Goal: Task Accomplishment & Management: Complete application form

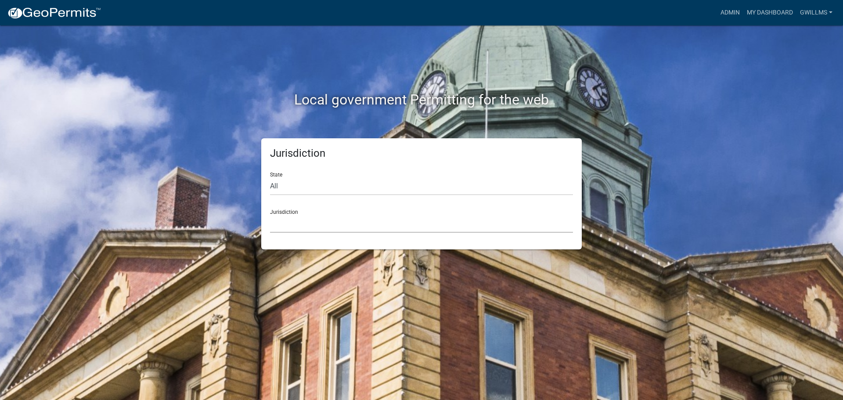
click at [346, 227] on select "[GEOGRAPHIC_DATA], [US_STATE] [GEOGRAPHIC_DATA], [US_STATE][PERSON_NAME][GEOGRA…" at bounding box center [421, 224] width 303 height 18
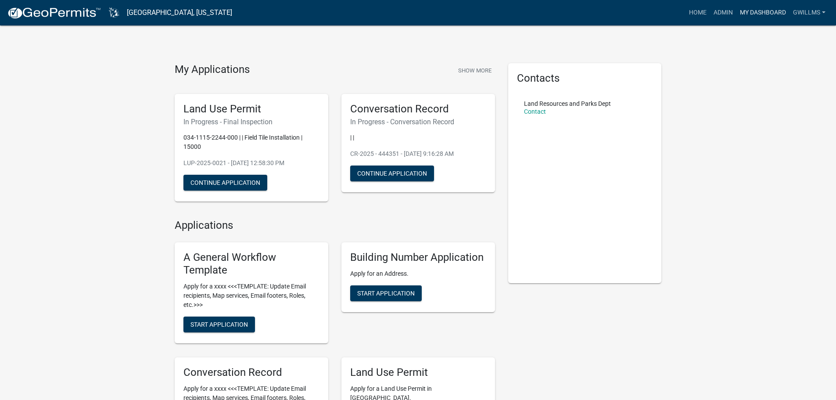
click at [757, 8] on link "My Dashboard" at bounding box center [763, 12] width 53 height 17
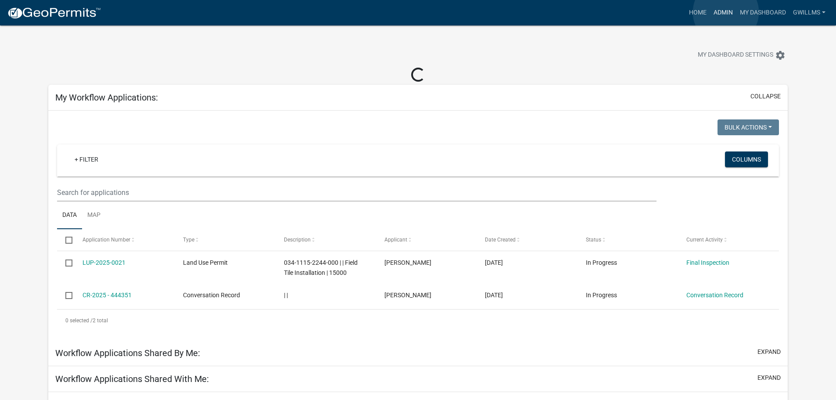
click at [726, 12] on link "Admin" at bounding box center [723, 12] width 26 height 17
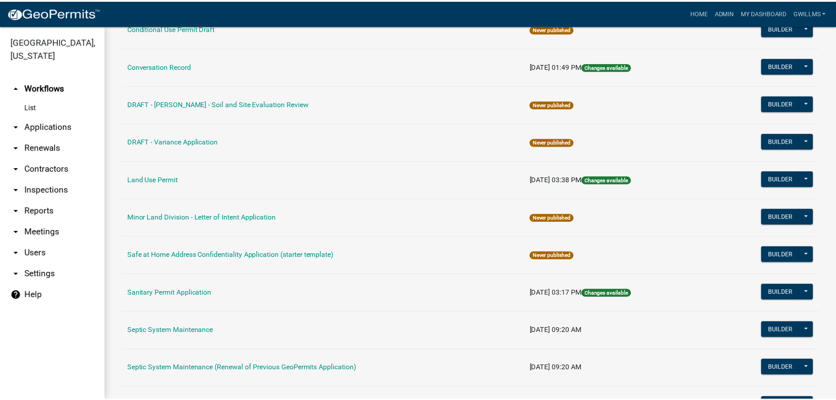
scroll to position [305, 0]
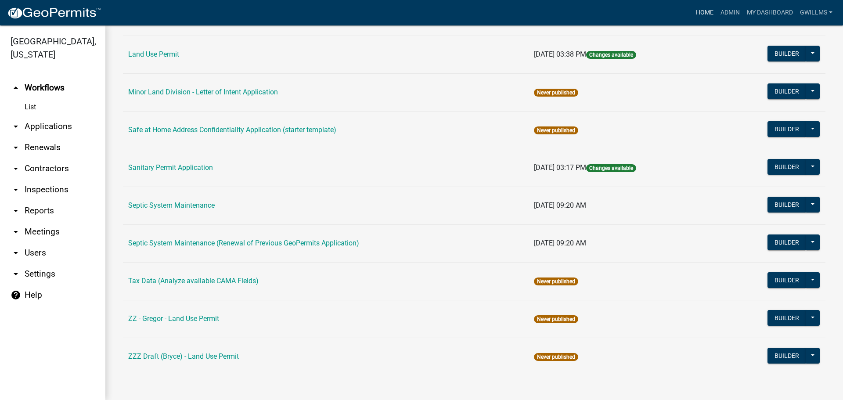
click at [696, 12] on link "Home" at bounding box center [704, 12] width 25 height 17
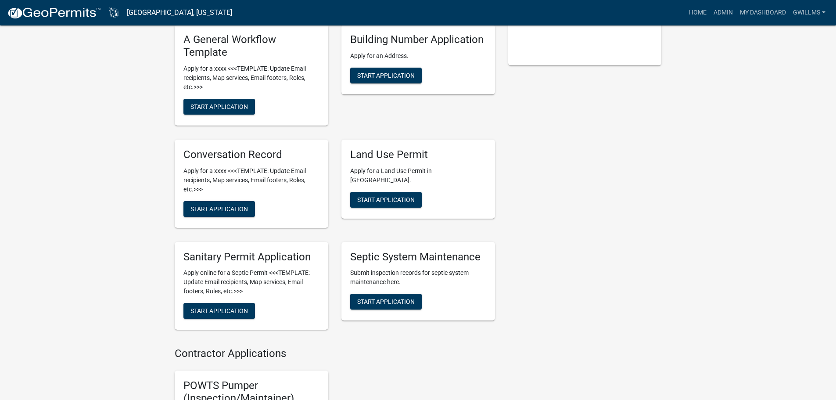
scroll to position [220, 0]
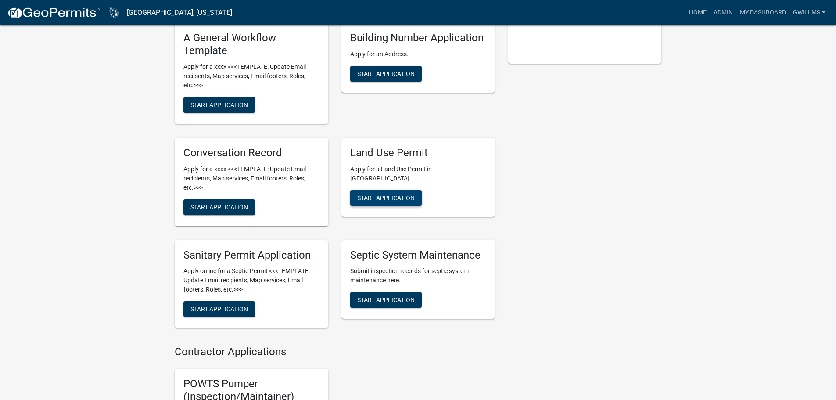
click at [404, 195] on button "Start Application" at bounding box center [386, 198] width 72 height 16
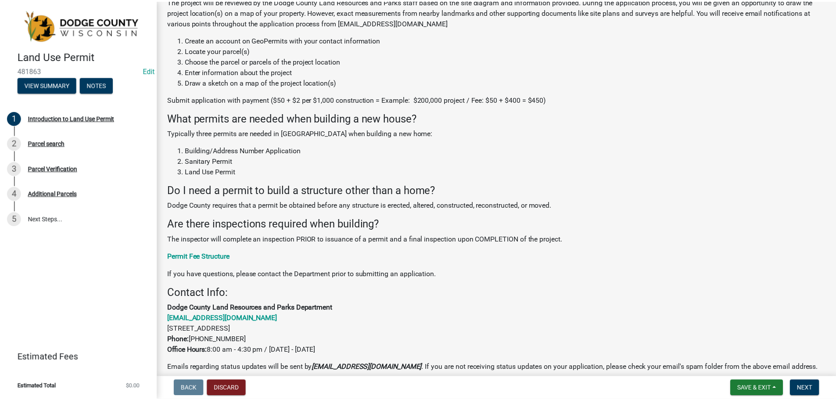
scroll to position [132, 0]
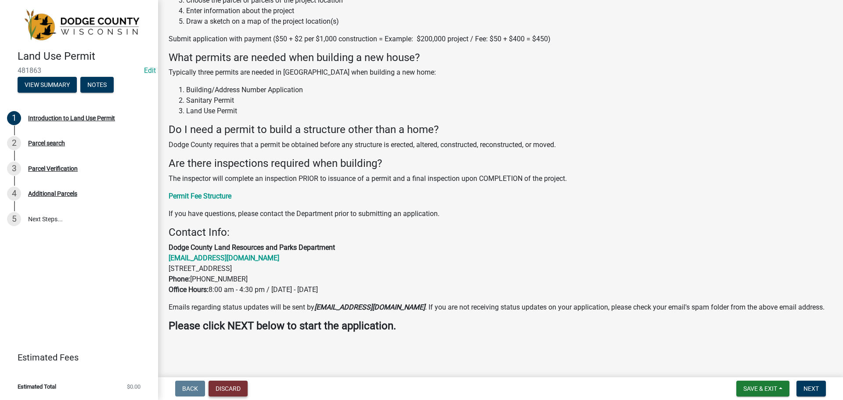
click at [238, 386] on button "Discard" at bounding box center [228, 389] width 39 height 16
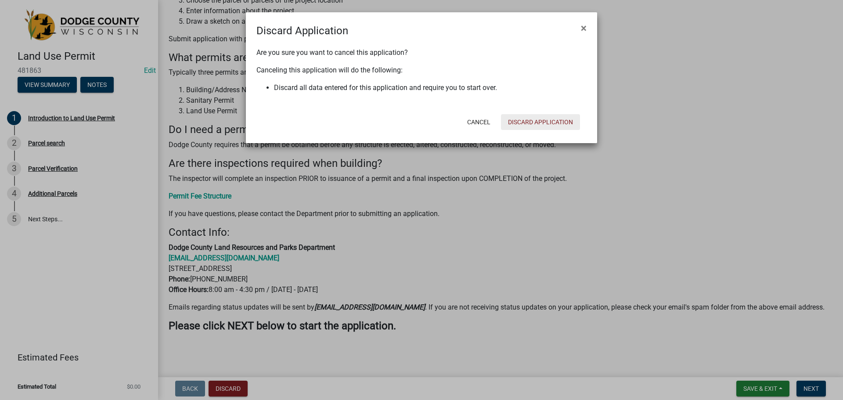
click at [521, 123] on button "Discard Application" at bounding box center [540, 122] width 79 height 16
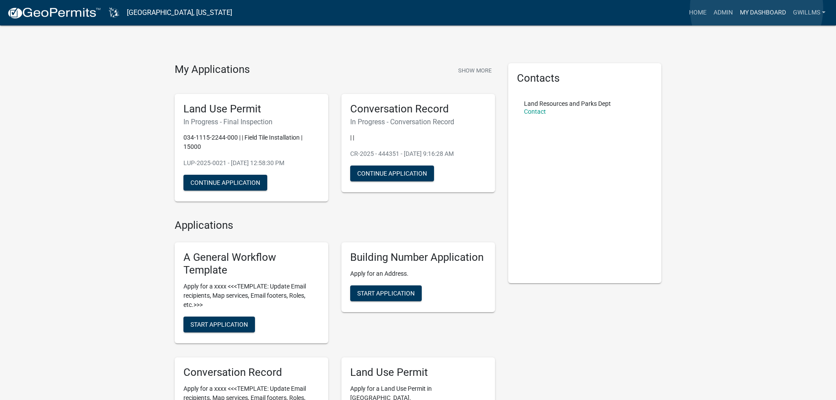
click at [757, 8] on link "My Dashboard" at bounding box center [763, 12] width 53 height 17
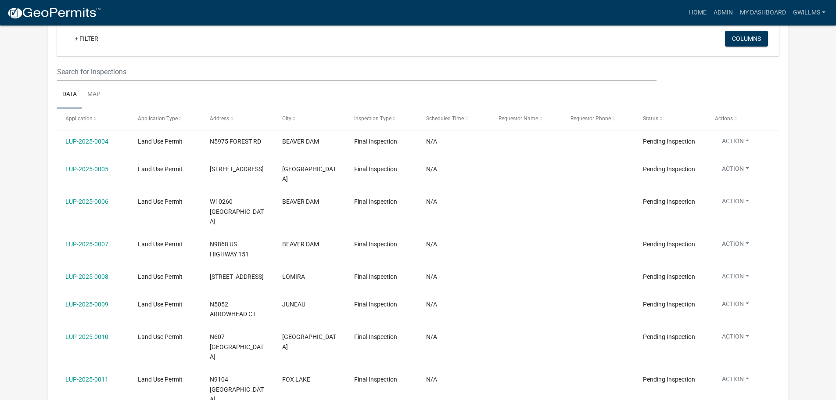
scroll to position [1009, 0]
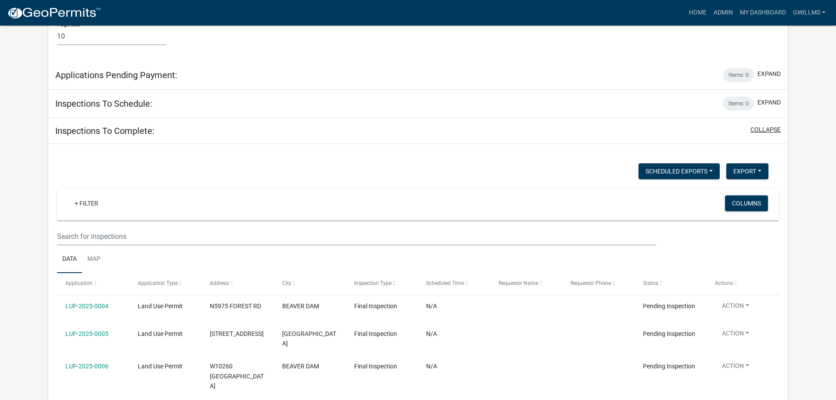
click at [761, 125] on button "collapse" at bounding box center [766, 129] width 30 height 9
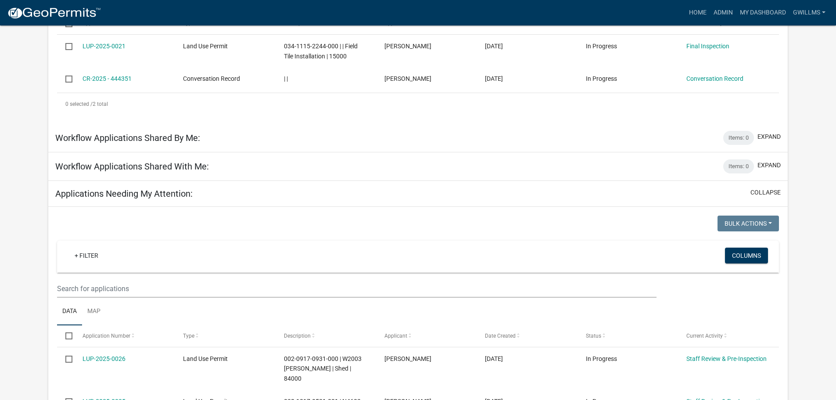
scroll to position [201, 0]
click at [760, 191] on button "collapse" at bounding box center [766, 192] width 30 height 9
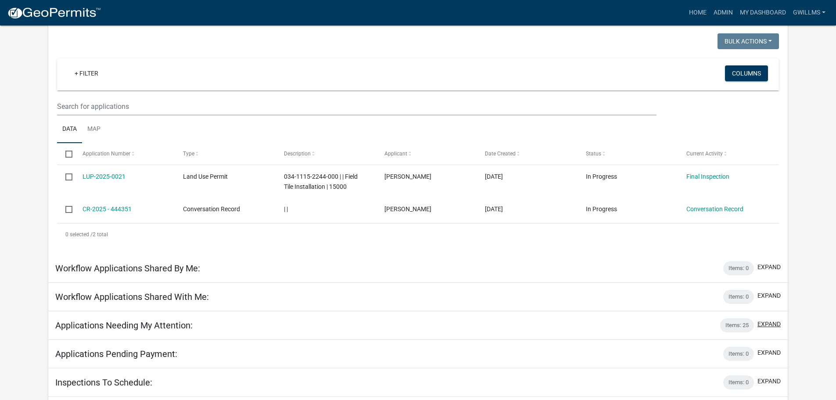
scroll to position [0, 0]
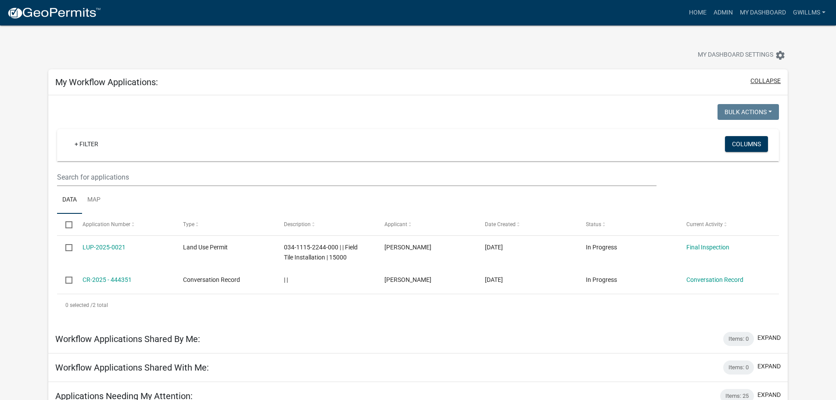
click at [752, 76] on button "collapse" at bounding box center [766, 80] width 30 height 9
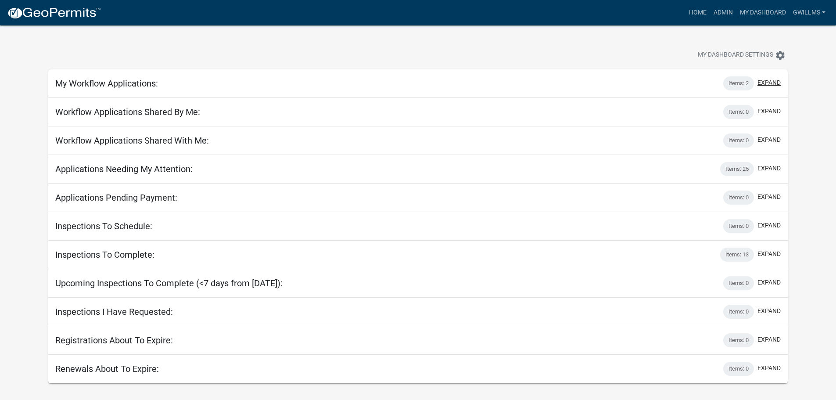
click at [778, 83] on button "expand" at bounding box center [769, 82] width 23 height 9
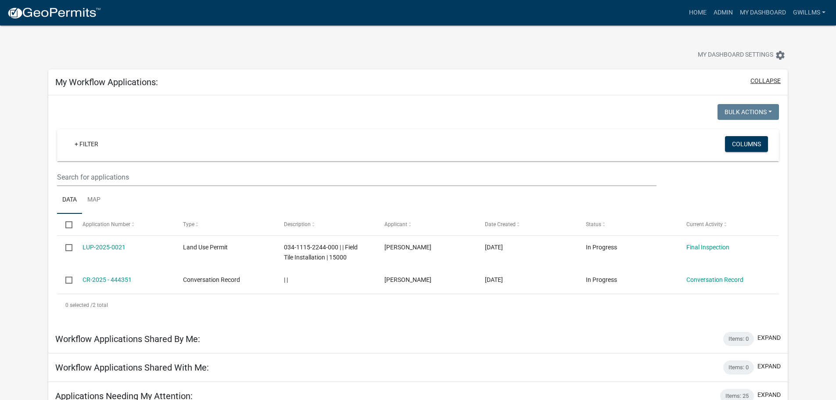
click at [766, 80] on button "collapse" at bounding box center [766, 80] width 30 height 9
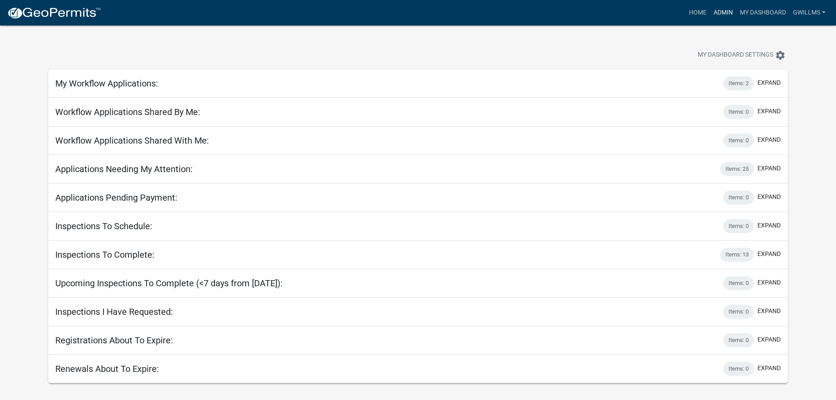
click at [711, 9] on link "Admin" at bounding box center [723, 12] width 26 height 17
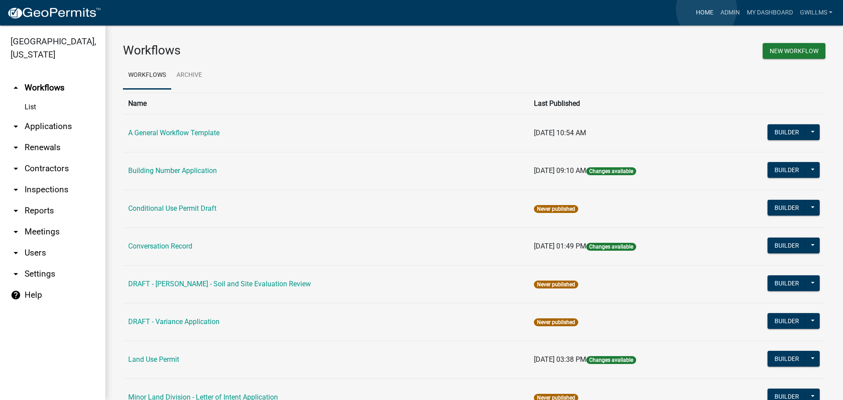
click at [706, 9] on link "Home" at bounding box center [704, 12] width 25 height 17
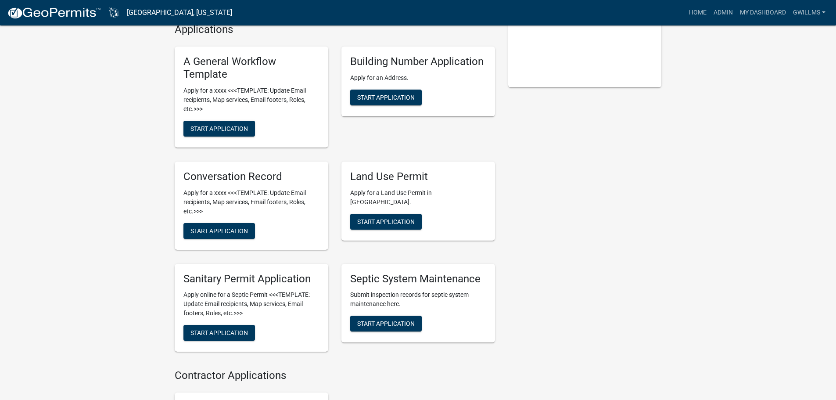
scroll to position [220, 0]
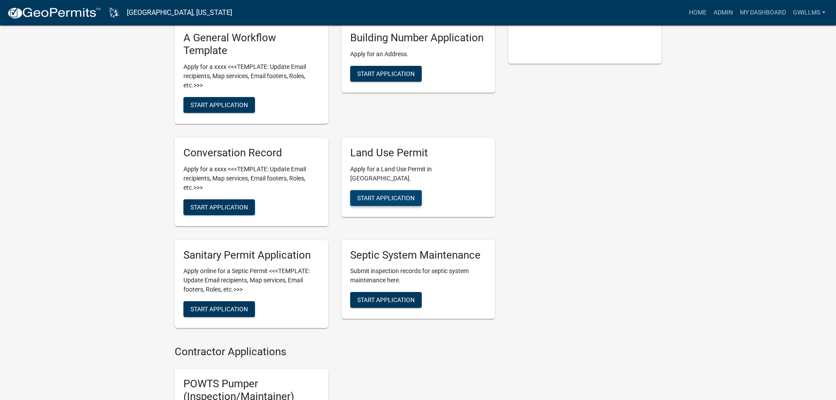
click at [414, 194] on span "Start Application" at bounding box center [386, 197] width 58 height 7
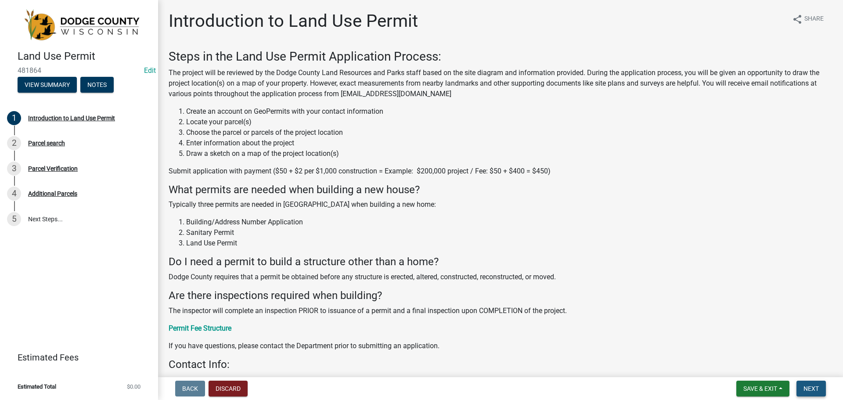
click at [810, 384] on button "Next" at bounding box center [810, 389] width 29 height 16
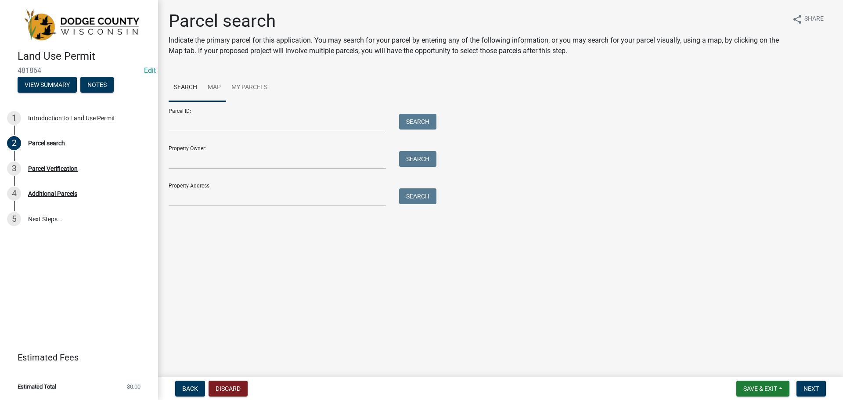
click at [220, 89] on link "Map" at bounding box center [214, 88] width 24 height 28
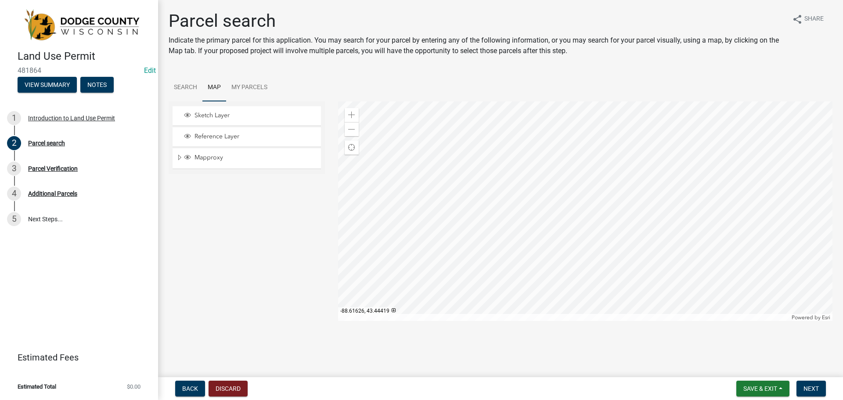
click at [571, 203] on div at bounding box center [585, 211] width 495 height 220
click at [196, 89] on link "Search" at bounding box center [186, 88] width 34 height 28
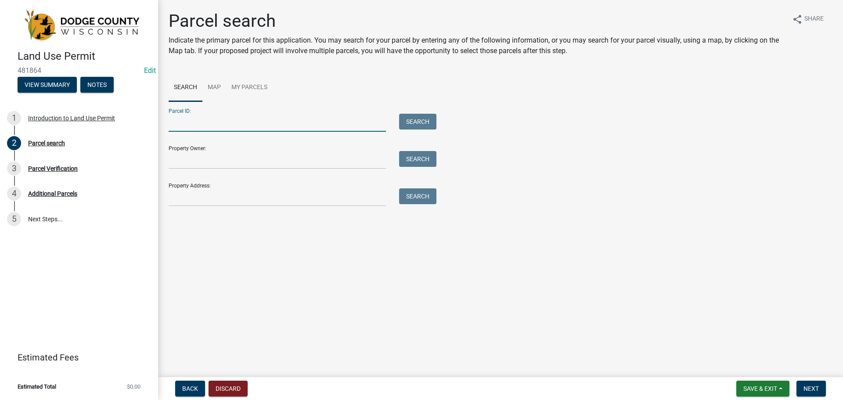
click at [237, 122] on input "Parcel ID:" at bounding box center [277, 123] width 217 height 18
type input "00612152041000"
click at [432, 119] on button "Search" at bounding box center [417, 122] width 37 height 16
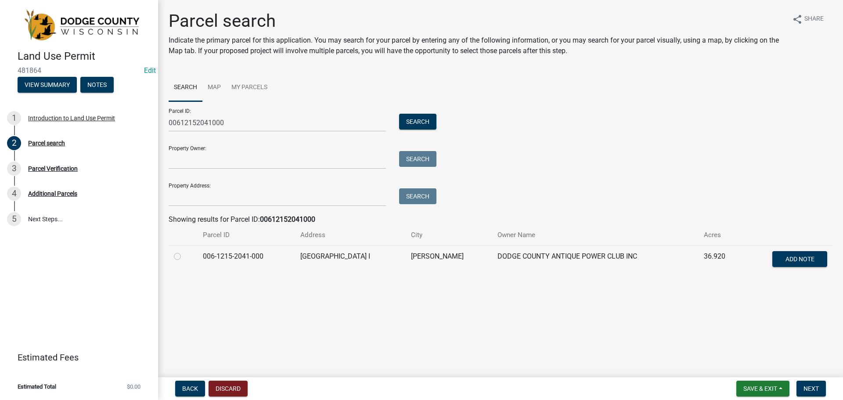
click at [181, 256] on div at bounding box center [183, 256] width 18 height 11
click at [184, 251] on label at bounding box center [184, 251] width 0 height 0
click at [184, 255] on input "radio" at bounding box center [187, 254] width 6 height 6
radio input "true"
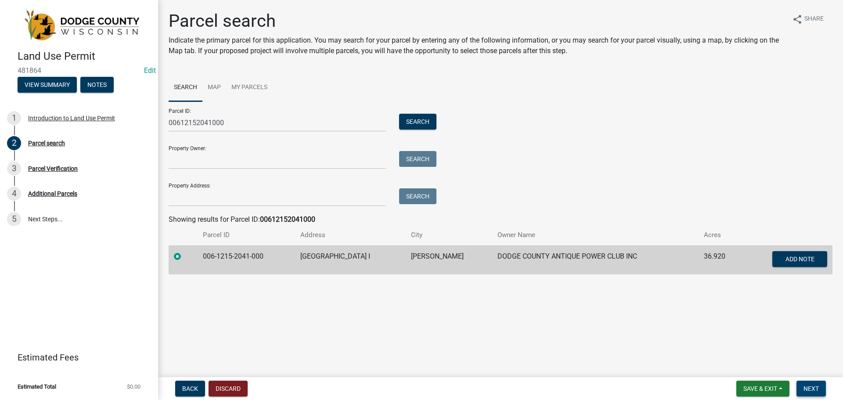
click at [803, 385] on button "Next" at bounding box center [810, 389] width 29 height 16
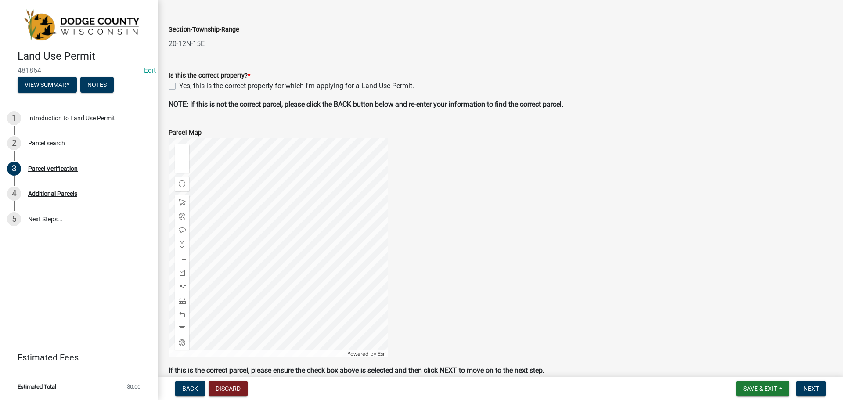
scroll to position [263, 0]
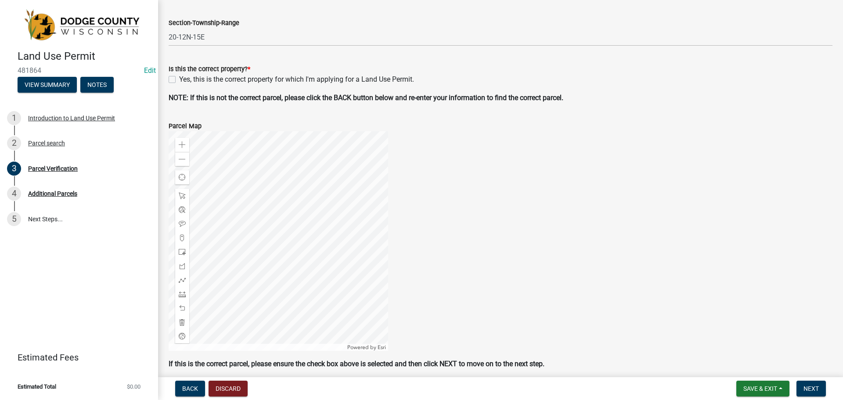
click at [179, 80] on label "Yes, this is the correct property for which I'm applying for a Land Use Permit." at bounding box center [296, 79] width 235 height 11
click at [179, 80] on input "Yes, this is the correct property for which I'm applying for a Land Use Permit." at bounding box center [182, 77] width 6 height 6
checkbox input "true"
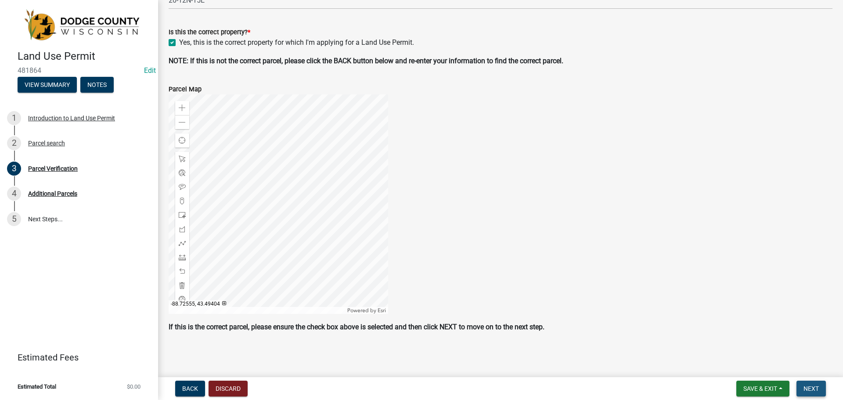
click at [818, 389] on span "Next" at bounding box center [810, 388] width 15 height 7
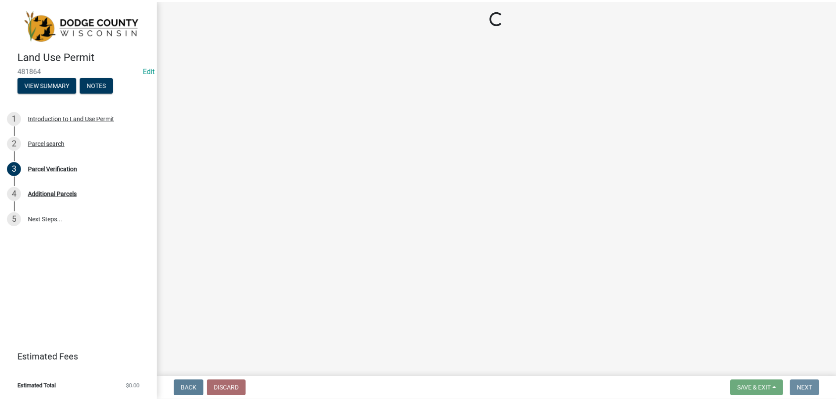
scroll to position [0, 0]
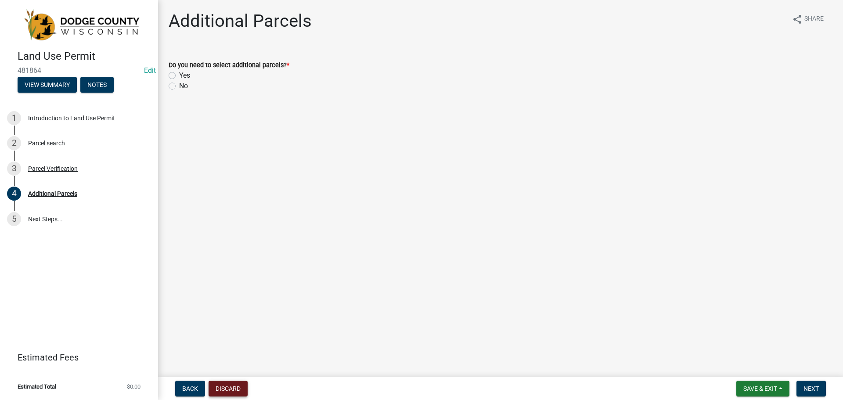
click at [232, 393] on button "Discard" at bounding box center [228, 389] width 39 height 16
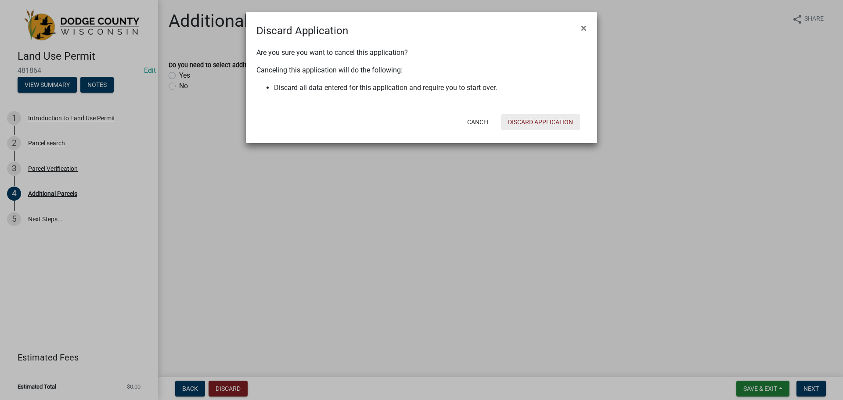
click at [528, 123] on button "Discard Application" at bounding box center [540, 122] width 79 height 16
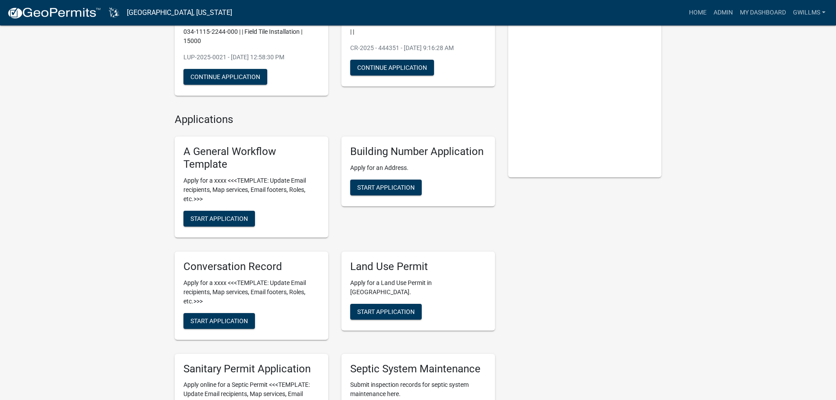
scroll to position [44, 0]
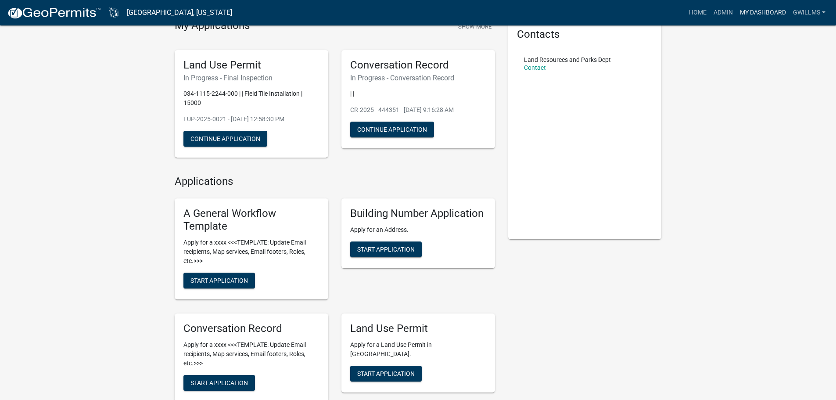
click at [756, 11] on link "My Dashboard" at bounding box center [763, 12] width 53 height 17
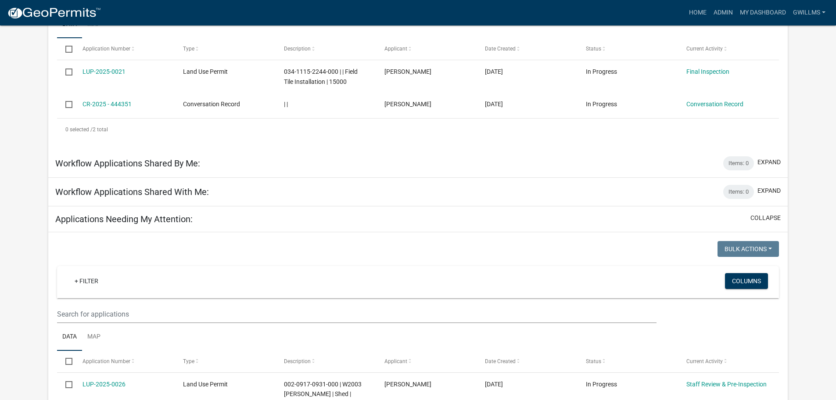
scroll to position [160, 0]
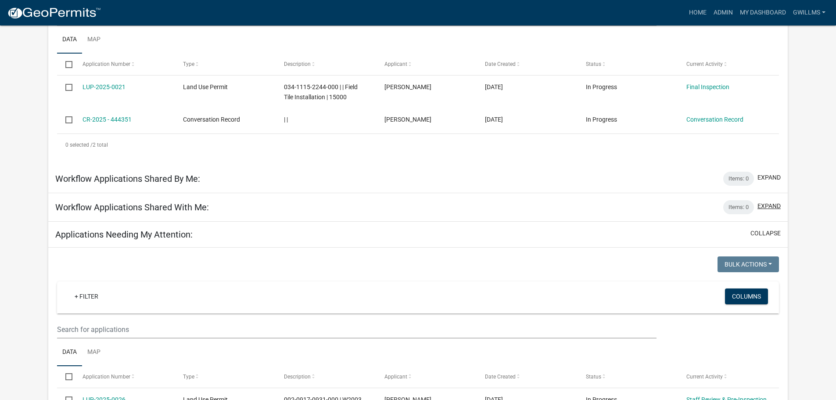
click at [772, 205] on button "expand" at bounding box center [769, 206] width 23 height 9
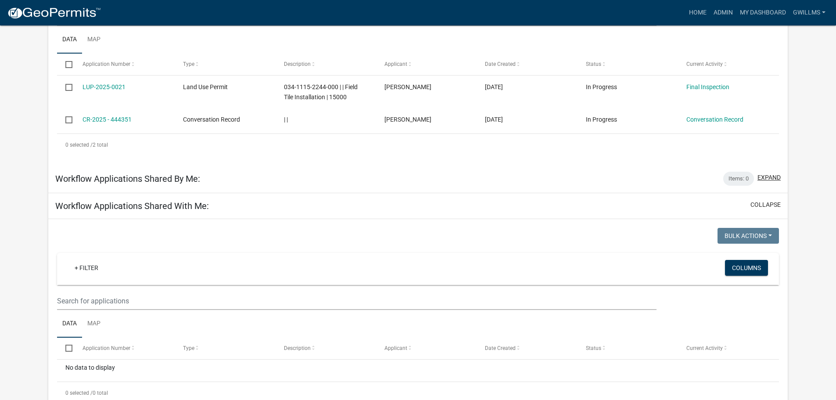
click at [769, 178] on button "expand" at bounding box center [769, 177] width 23 height 9
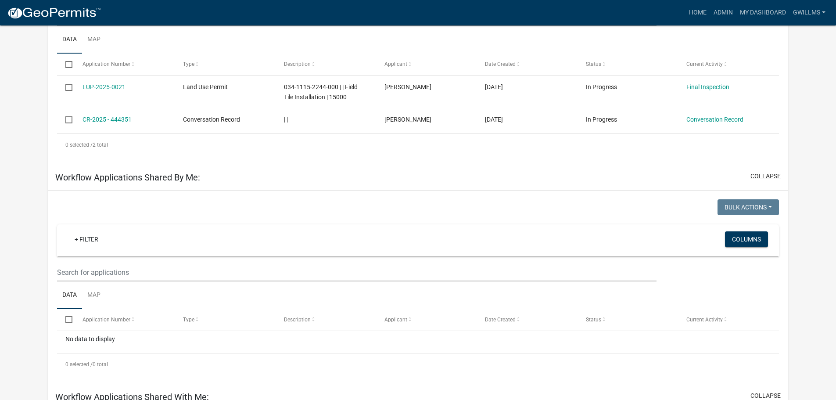
click at [766, 174] on button "collapse" at bounding box center [766, 176] width 30 height 9
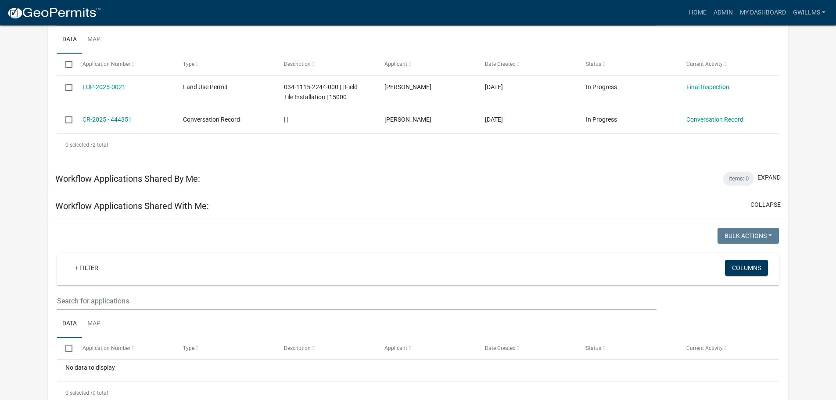
click at [763, 200] on div "Workflow Applications Shared With Me: collapse" at bounding box center [418, 206] width 740 height 26
click at [763, 202] on button "collapse" at bounding box center [766, 204] width 30 height 9
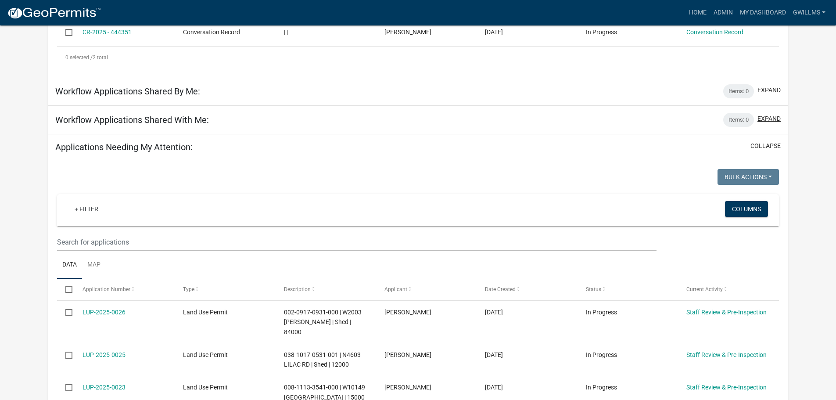
scroll to position [248, 0]
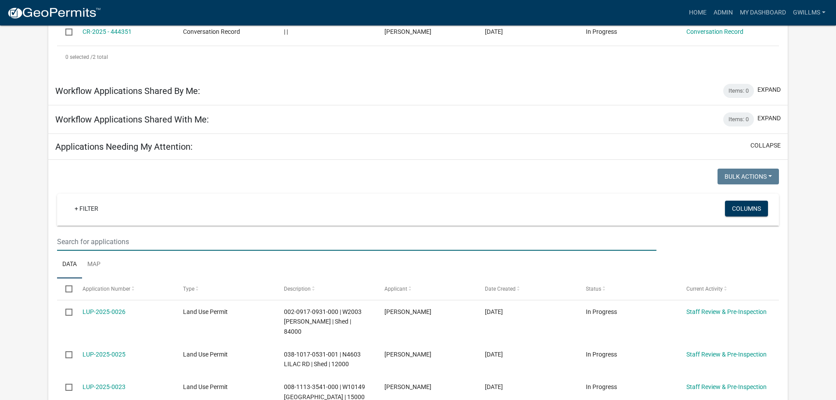
click at [112, 250] on input "text" at bounding box center [356, 242] width 599 height 18
type input "0024"
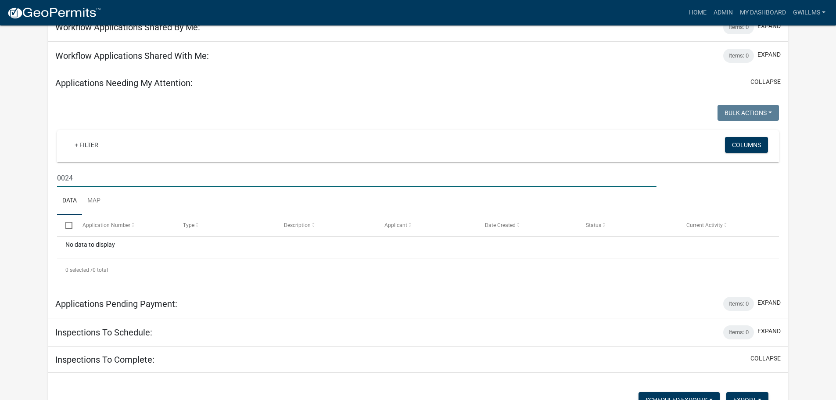
scroll to position [292, 0]
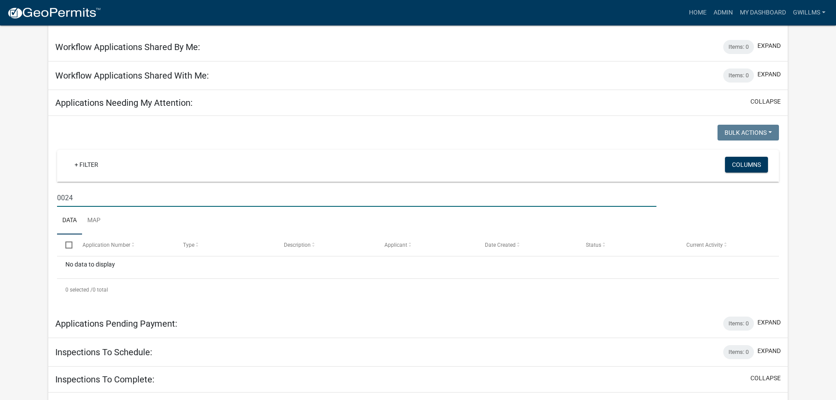
drag, startPoint x: 147, startPoint y: 195, endPoint x: 53, endPoint y: 198, distance: 94.0
click at [53, 198] on div "0024" at bounding box center [356, 198] width 612 height 18
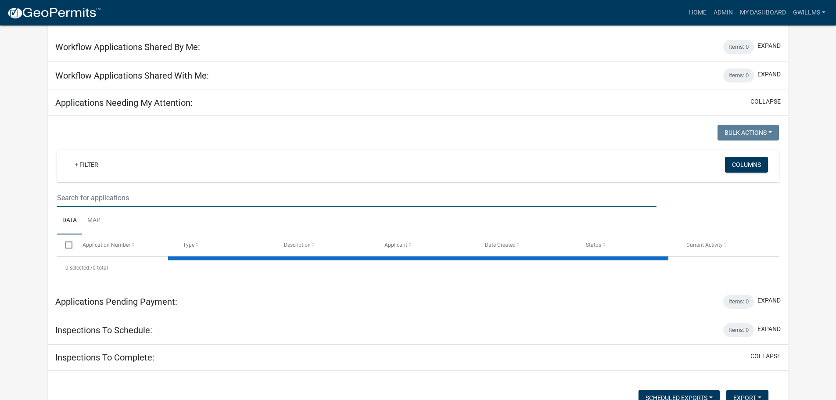
click at [198, 167] on div "+ Filter" at bounding box center [299, 166] width 476 height 18
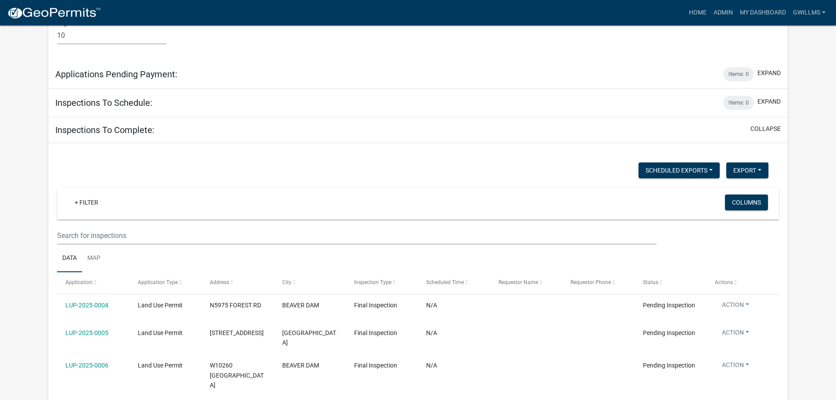
scroll to position [965, 0]
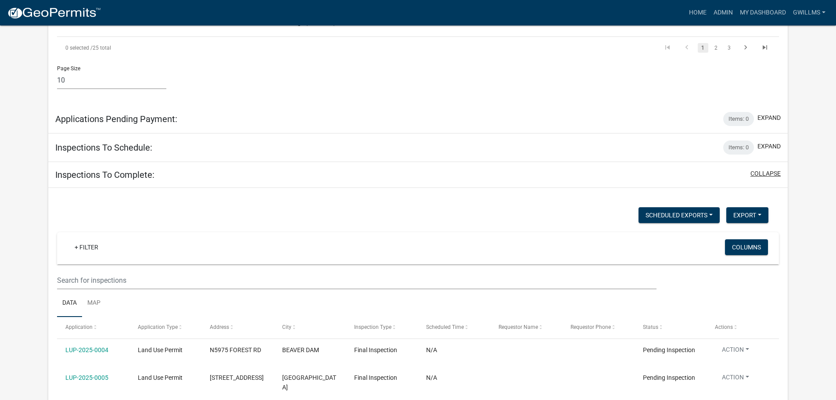
click at [768, 169] on button "collapse" at bounding box center [766, 173] width 30 height 9
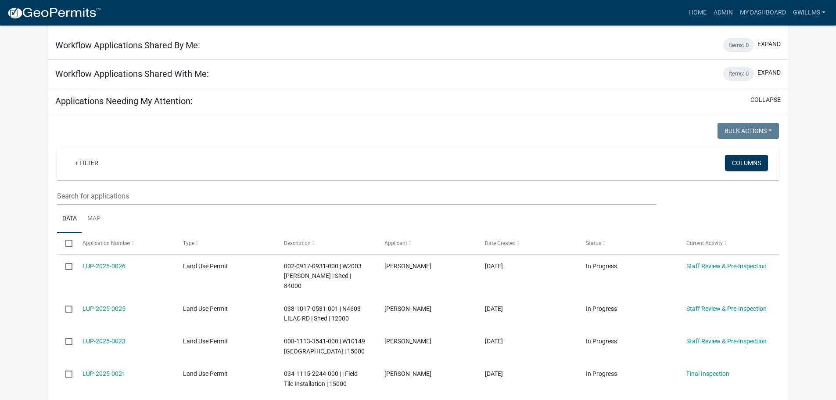
scroll to position [288, 0]
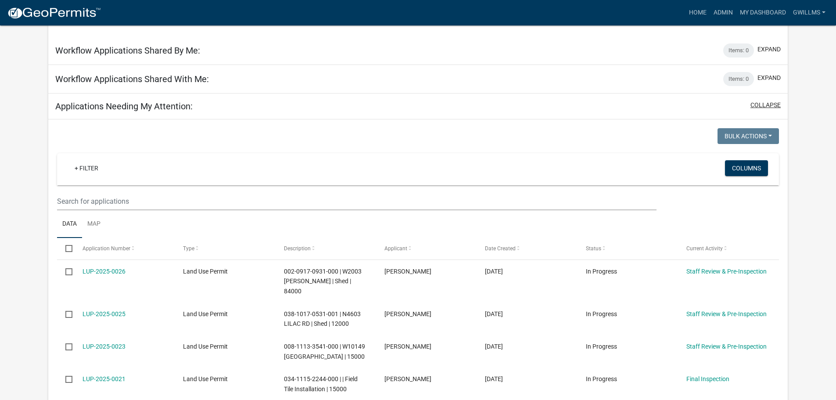
click at [760, 101] on button "collapse" at bounding box center [766, 105] width 30 height 9
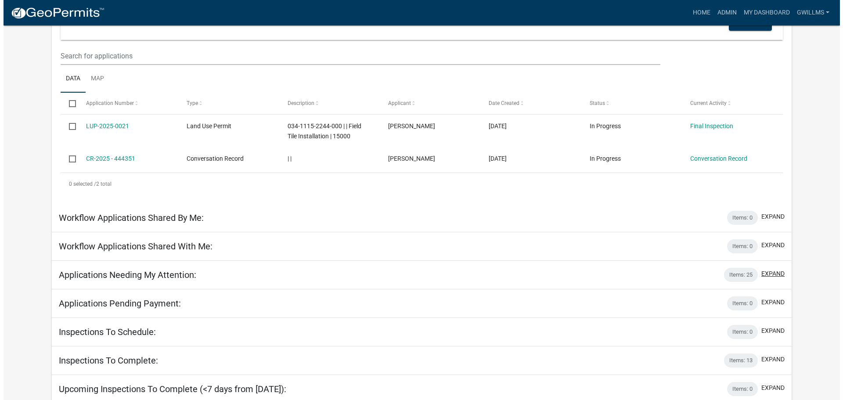
scroll to position [0, 0]
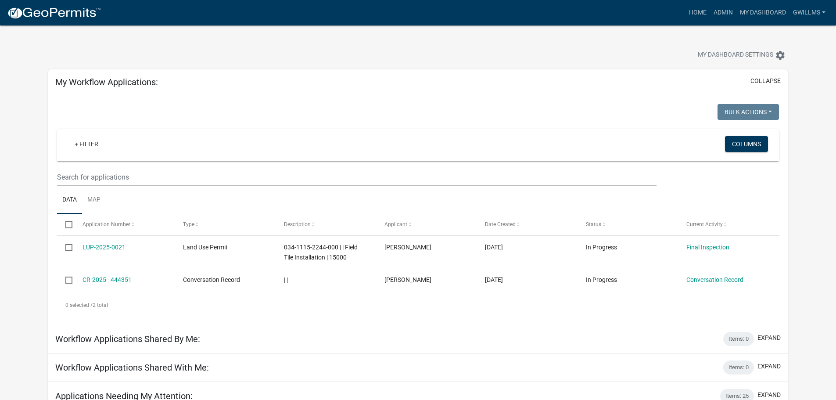
click at [766, 76] on div "My Workflow Applications: collapse" at bounding box center [418, 82] width 740 height 26
click at [764, 78] on button "collapse" at bounding box center [766, 80] width 30 height 9
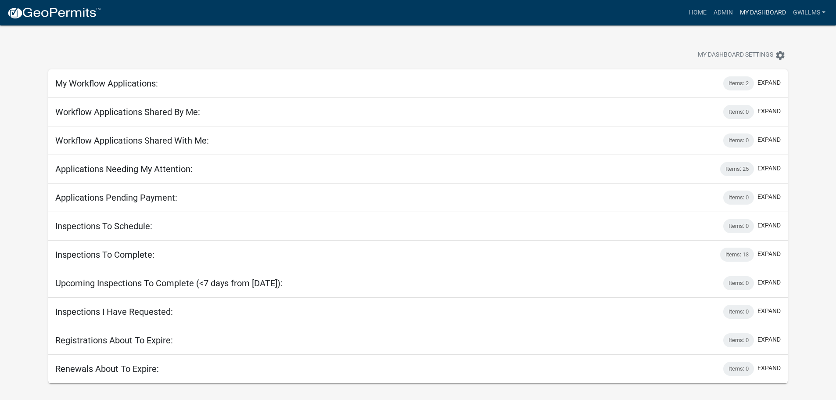
click at [751, 14] on link "My Dashboard" at bounding box center [763, 12] width 53 height 17
click at [728, 13] on link "Admin" at bounding box center [723, 12] width 26 height 17
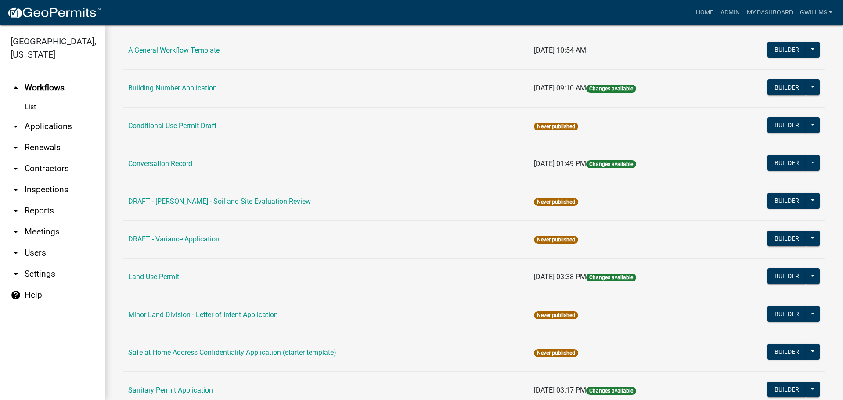
scroll to position [88, 0]
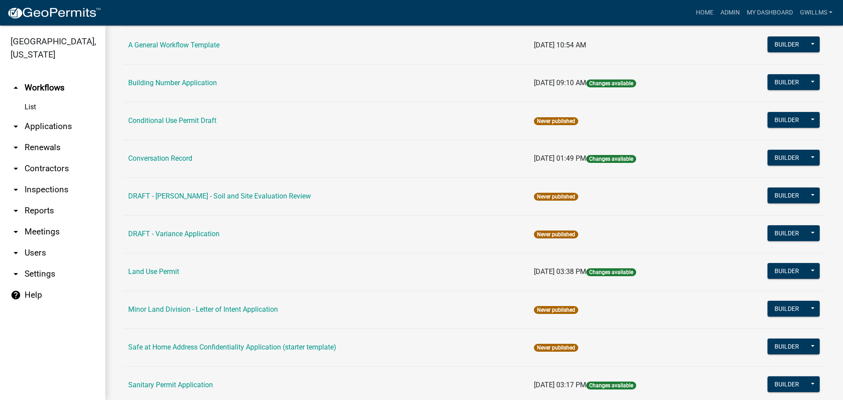
click at [58, 125] on link "arrow_drop_down Applications" at bounding box center [52, 126] width 105 height 21
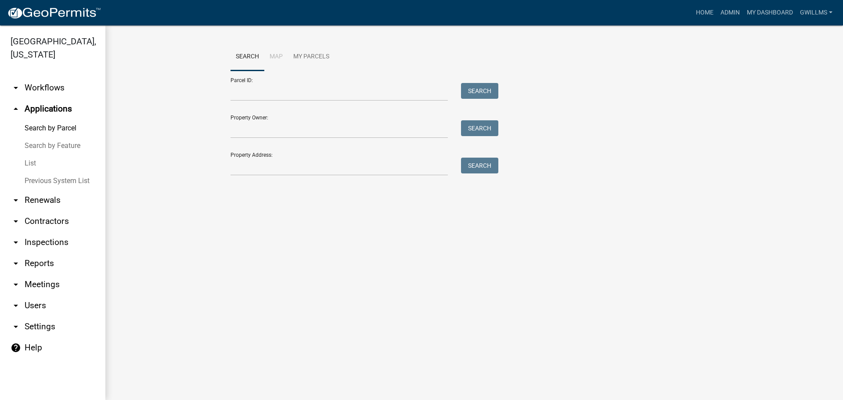
click at [57, 125] on link "Search by Parcel" at bounding box center [52, 128] width 105 height 18
click at [297, 91] on input "Parcel ID:" at bounding box center [339, 92] width 217 height 18
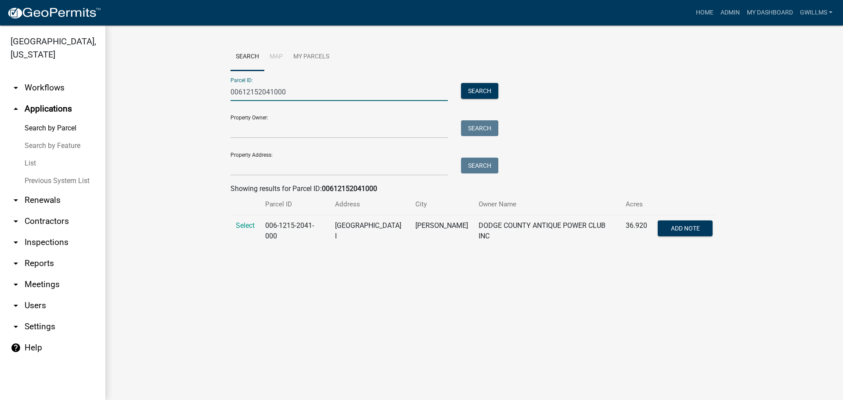
type input "00612152041000"
click at [252, 223] on span "Select" at bounding box center [245, 225] width 19 height 8
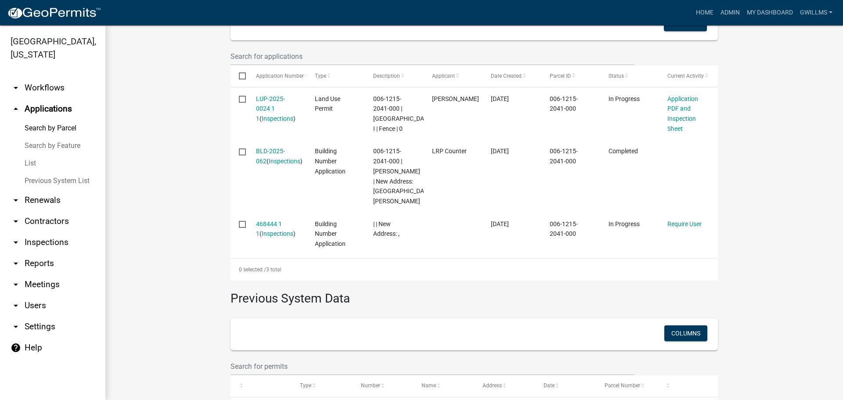
scroll to position [220, 0]
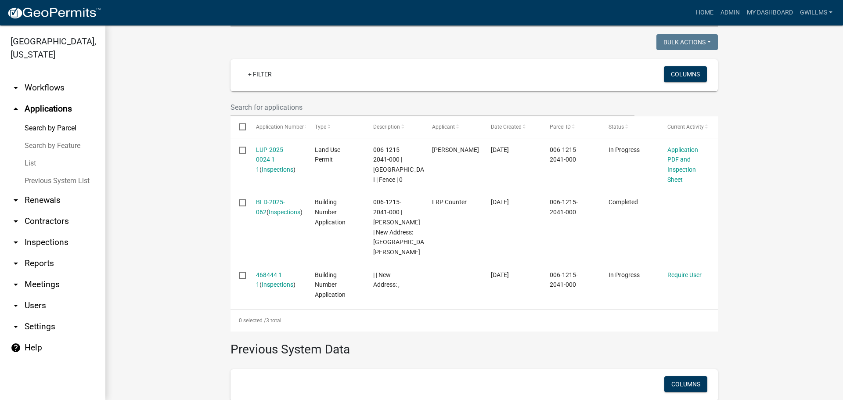
click at [264, 147] on link "LUP-2025-0024 1 1" at bounding box center [270, 159] width 29 height 27
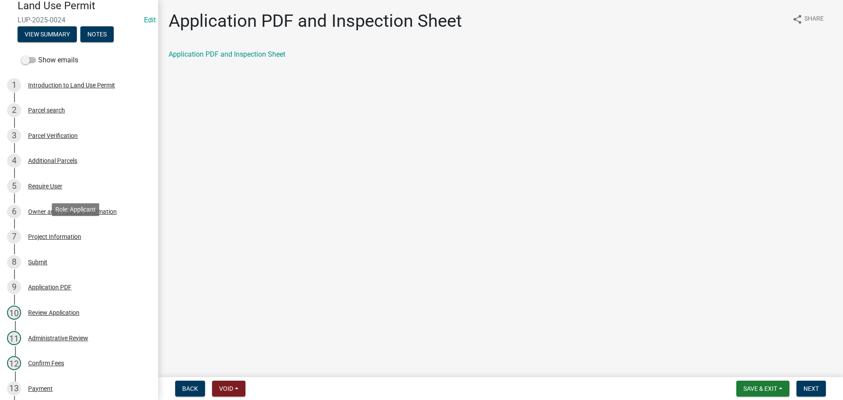
scroll to position [132, 0]
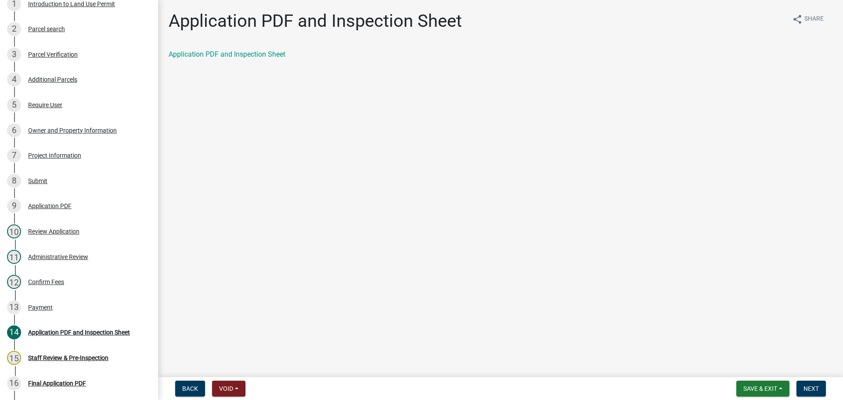
click at [236, 51] on link "Application PDF and Inspection Sheet" at bounding box center [227, 54] width 117 height 8
click at [111, 357] on div "15 Staff Review & Pre-Inspection" at bounding box center [75, 358] width 137 height 14
click at [118, 351] on div "15 Staff Review & Pre-Inspection" at bounding box center [75, 358] width 137 height 14
click at [101, 379] on div "16 Final Application PDF" at bounding box center [75, 383] width 137 height 14
click at [808, 381] on button "Next" at bounding box center [810, 389] width 29 height 16
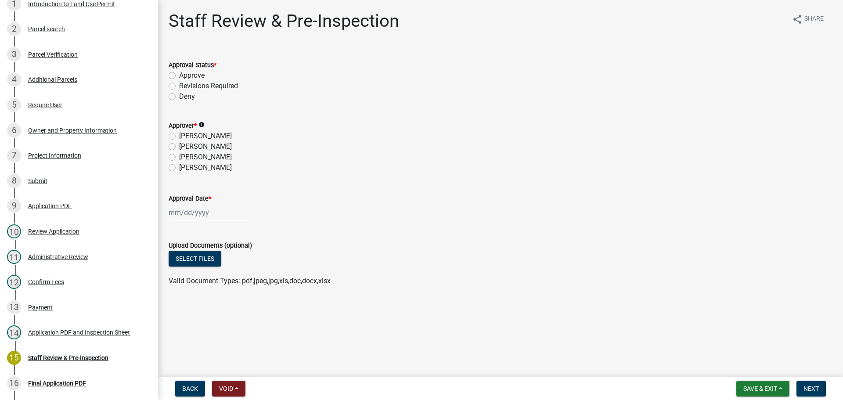
click at [180, 73] on label "Approve" at bounding box center [191, 75] width 25 height 11
click at [180, 73] on input "Approve" at bounding box center [182, 73] width 6 height 6
radio input "true"
click at [202, 158] on label "[PERSON_NAME]" at bounding box center [205, 157] width 53 height 11
click at [185, 158] on input "[PERSON_NAME]" at bounding box center [182, 155] width 6 height 6
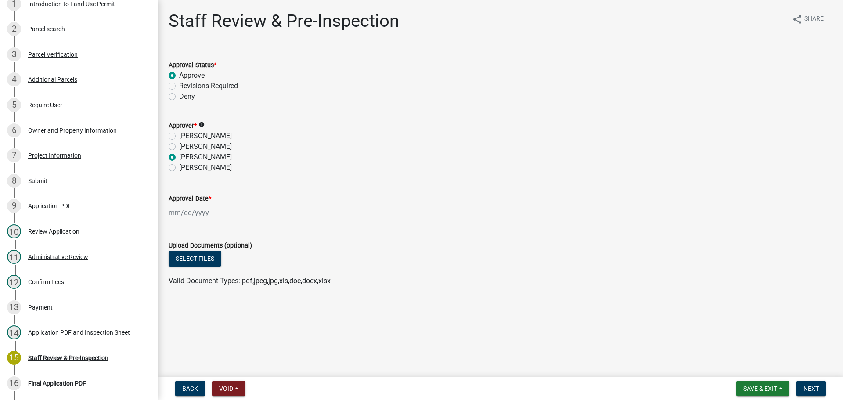
radio input "true"
select select "9"
select select "2025"
click at [206, 209] on div "[PERSON_NAME] Feb Mar Apr [PERSON_NAME][DATE] Oct Nov [DATE] 1526 1527 1528 152…" at bounding box center [209, 213] width 80 height 18
click at [179, 297] on div "22" at bounding box center [177, 302] width 14 height 14
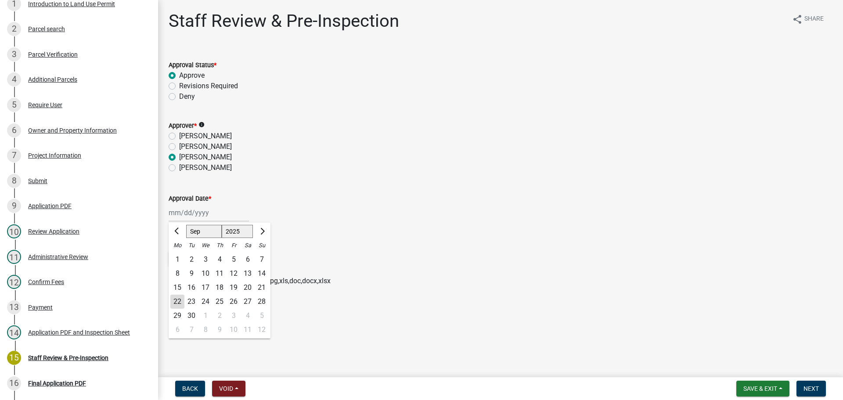
type input "[DATE]"
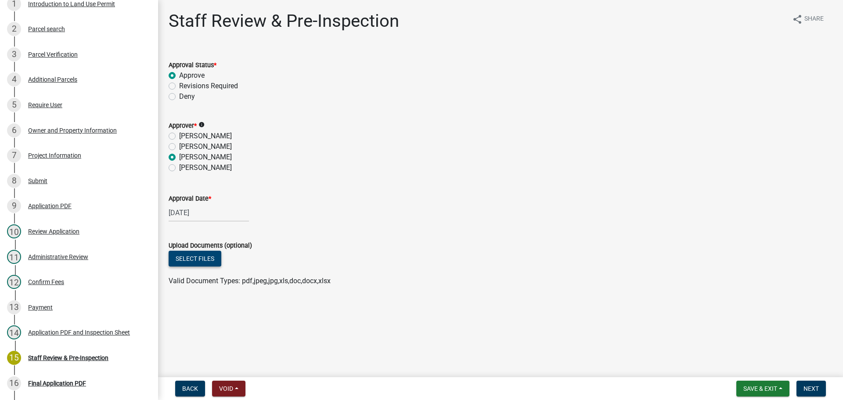
click at [198, 256] on button "Select files" at bounding box center [195, 259] width 53 height 16
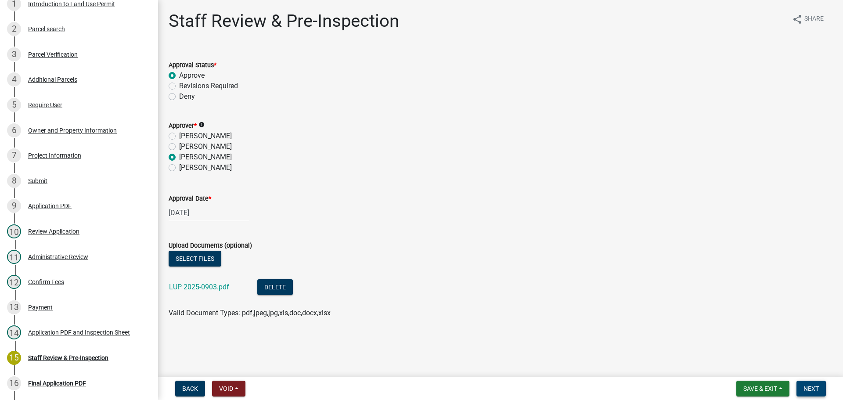
click at [815, 389] on span "Next" at bounding box center [810, 388] width 15 height 7
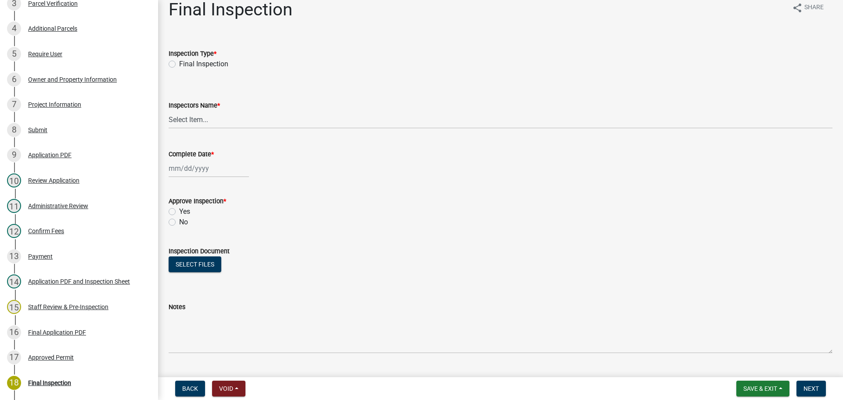
scroll to position [0, 0]
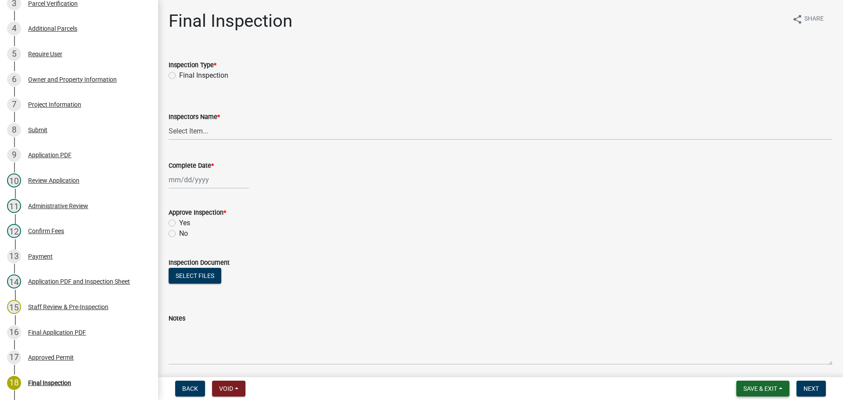
click at [747, 382] on button "Save & Exit" at bounding box center [762, 389] width 53 height 16
click at [744, 364] on button "Save & Exit" at bounding box center [754, 365] width 70 height 21
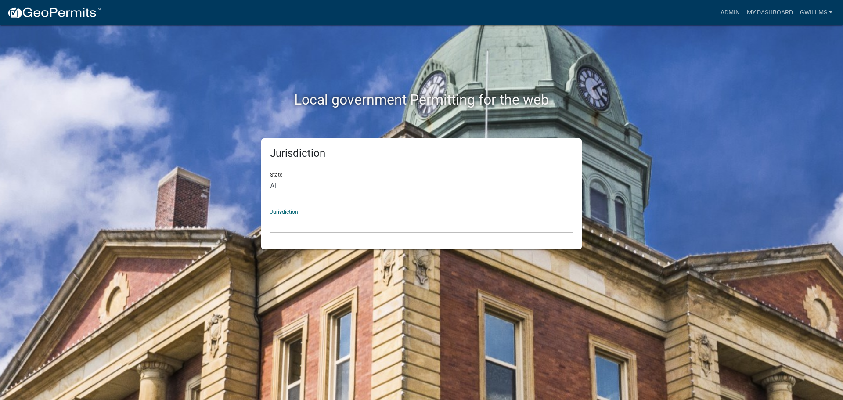
click at [346, 229] on select "[GEOGRAPHIC_DATA], [US_STATE] [GEOGRAPHIC_DATA], [US_STATE][PERSON_NAME][GEOGRA…" at bounding box center [421, 224] width 303 height 18
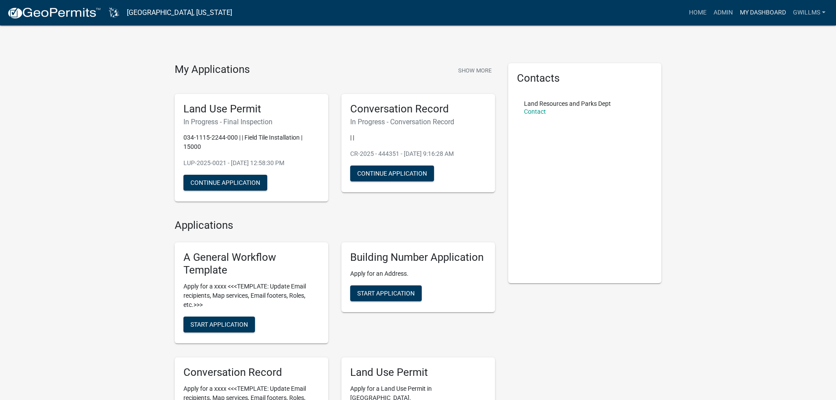
click at [753, 15] on link "My Dashboard" at bounding box center [763, 12] width 53 height 17
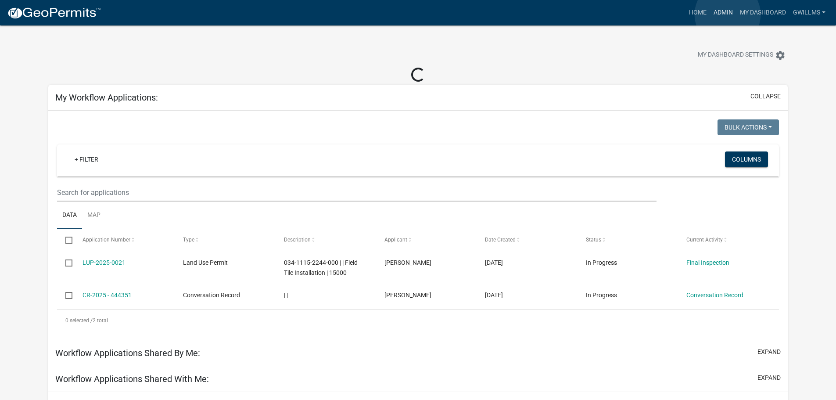
click at [728, 14] on link "Admin" at bounding box center [723, 12] width 26 height 17
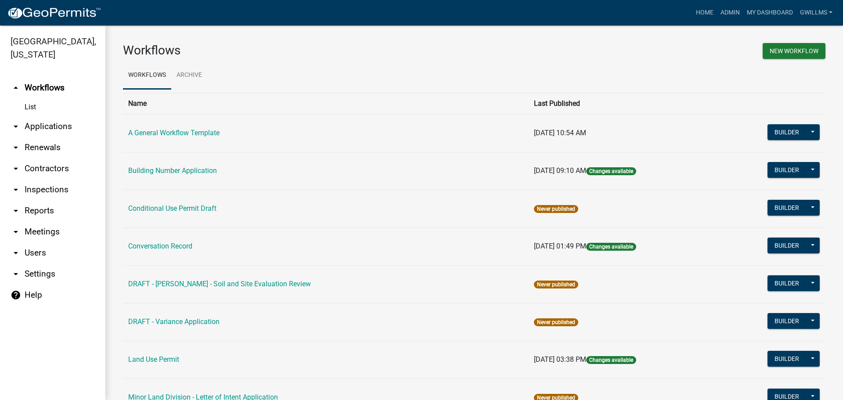
click at [43, 124] on link "arrow_drop_down Applications" at bounding box center [52, 126] width 105 height 21
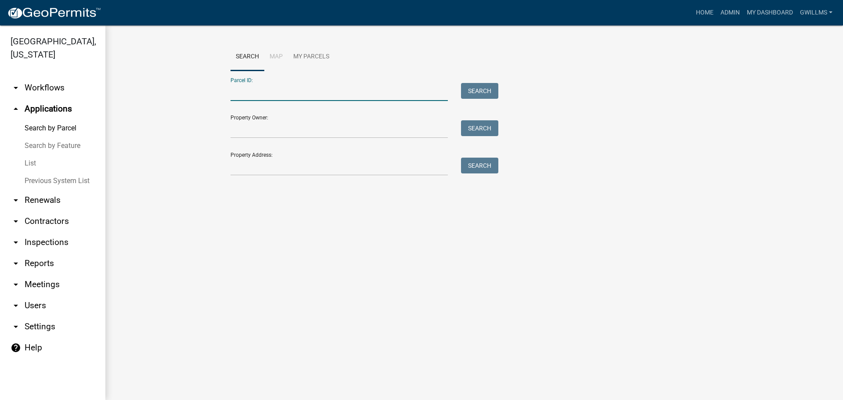
click at [305, 92] on input "Parcel ID:" at bounding box center [339, 92] width 217 height 18
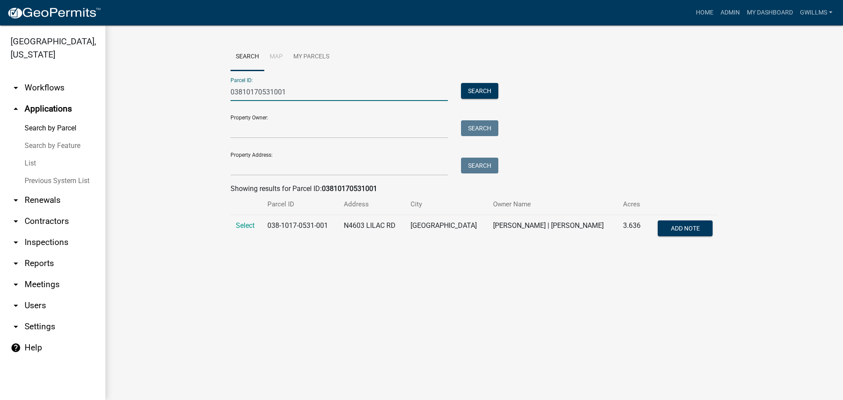
type input "03810170531001"
click at [242, 226] on span "Select" at bounding box center [245, 225] width 19 height 8
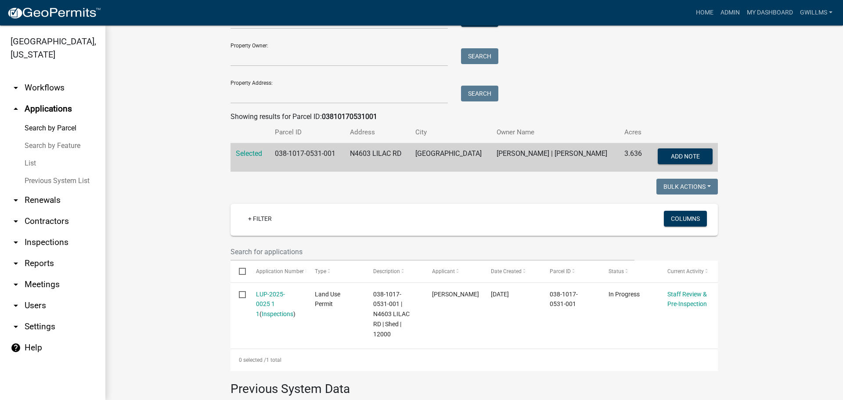
scroll to position [88, 0]
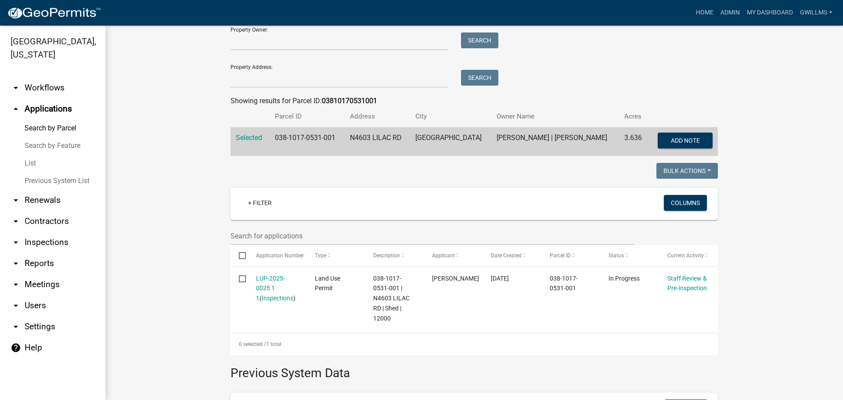
click at [270, 277] on link "LUP-2025-0025 1 1" at bounding box center [270, 288] width 29 height 27
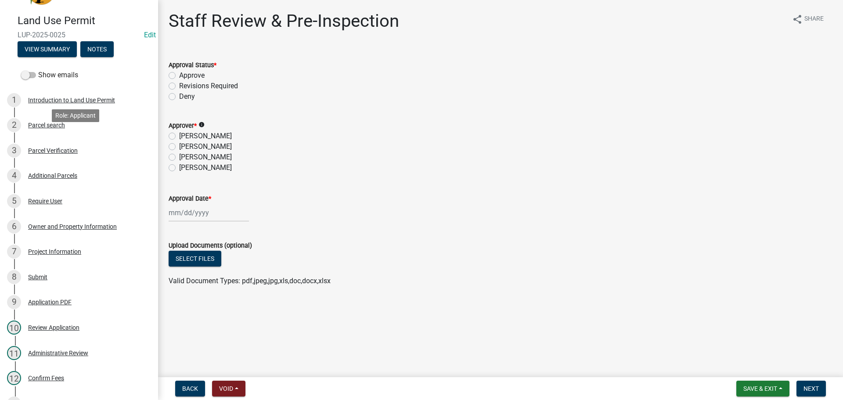
scroll to position [220, 0]
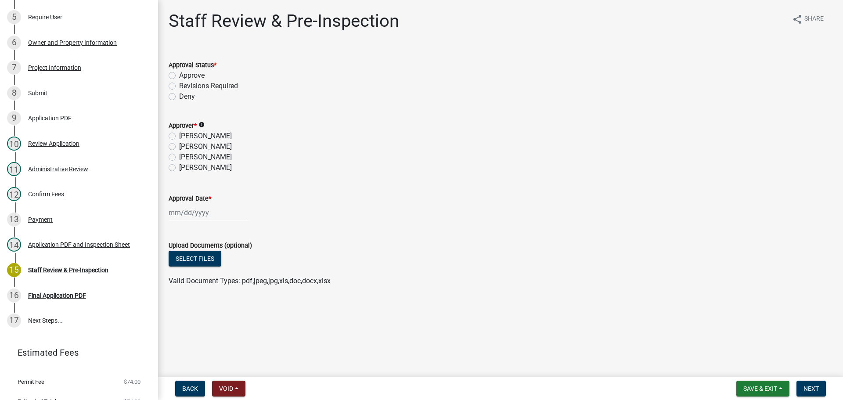
click at [176, 75] on div "Approve" at bounding box center [501, 75] width 664 height 11
click at [179, 76] on label "Approve" at bounding box center [191, 75] width 25 height 11
click at [179, 76] on input "Approve" at bounding box center [182, 73] width 6 height 6
radio input "true"
click at [179, 156] on label "[PERSON_NAME]" at bounding box center [205, 157] width 53 height 11
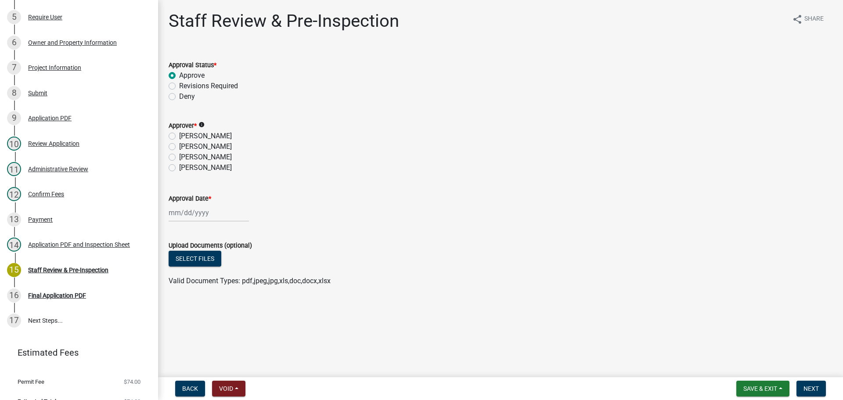
click at [179, 156] on input "[PERSON_NAME]" at bounding box center [182, 155] width 6 height 6
radio input "true"
select select "9"
select select "2025"
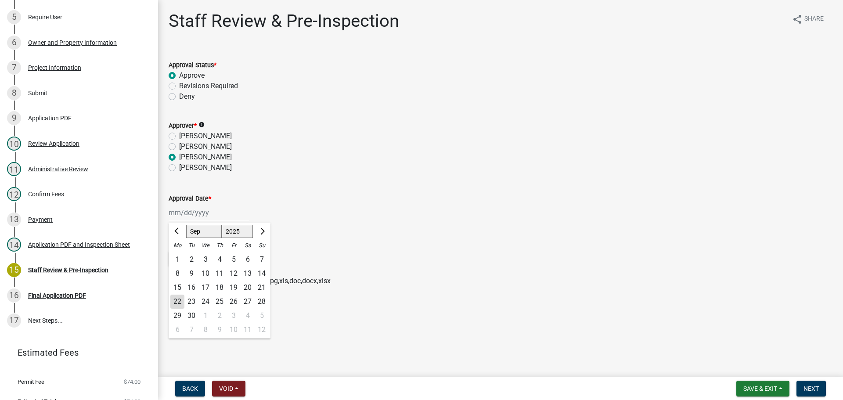
click at [204, 217] on div "[PERSON_NAME] Feb Mar Apr [PERSON_NAME][DATE] Oct Nov [DATE] 1526 1527 1528 152…" at bounding box center [209, 213] width 80 height 18
click at [177, 299] on div "22" at bounding box center [177, 302] width 14 height 14
type input "[DATE]"
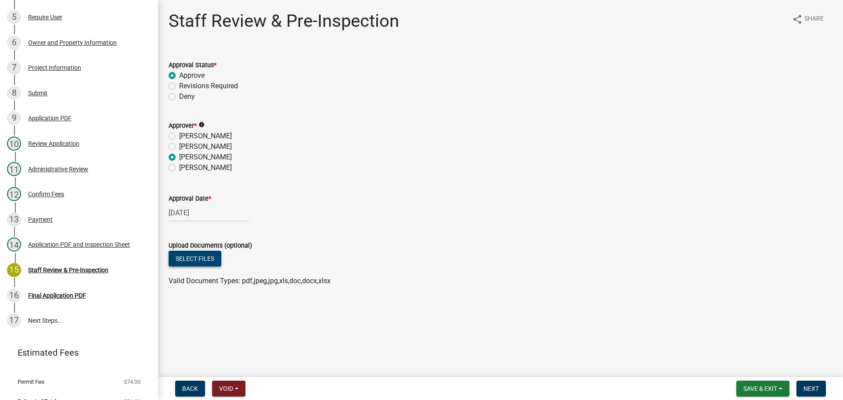
click at [205, 255] on button "Select files" at bounding box center [195, 259] width 53 height 16
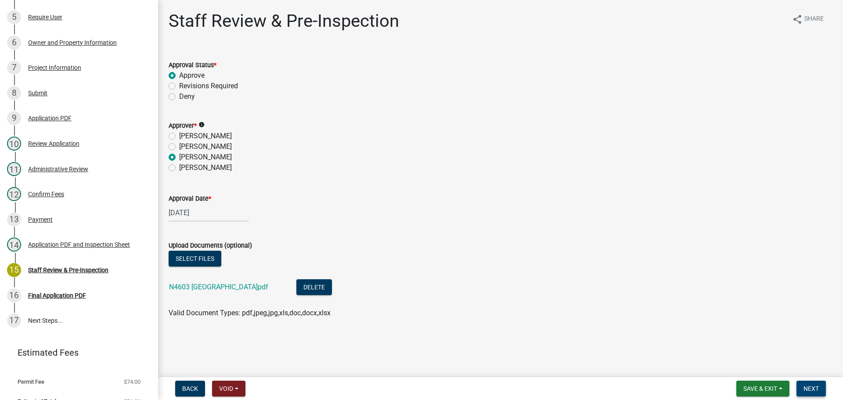
click at [814, 386] on span "Next" at bounding box center [810, 388] width 15 height 7
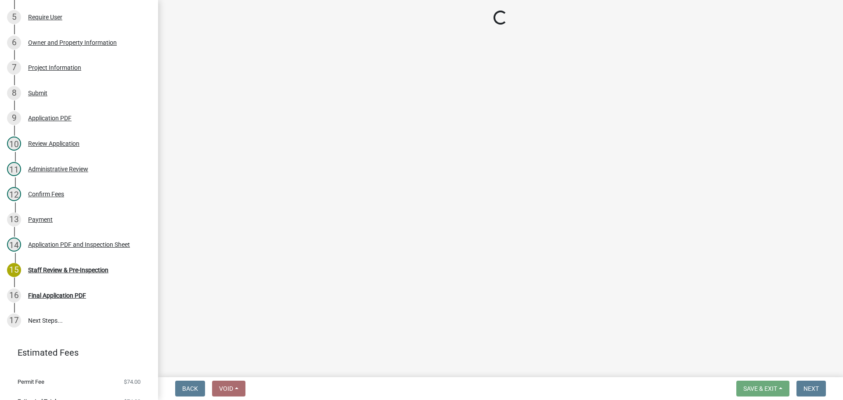
scroll to position [270, 0]
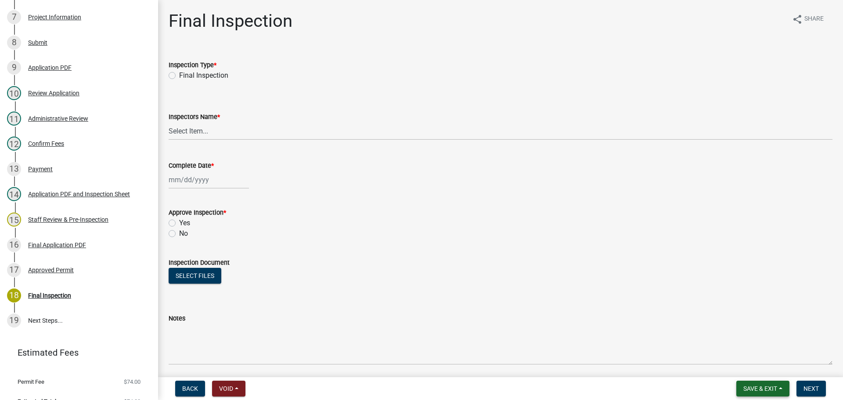
click at [755, 388] on span "Save & Exit" at bounding box center [760, 388] width 34 height 7
click at [746, 364] on button "Save & Exit" at bounding box center [754, 365] width 70 height 21
